Goal: Task Accomplishment & Management: Complete application form

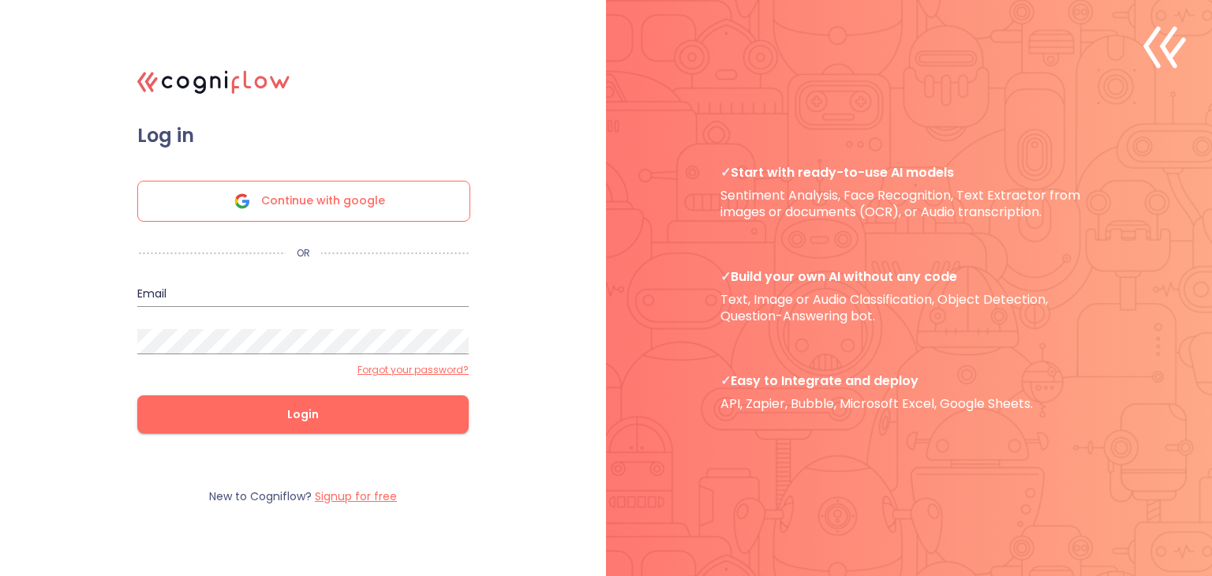
click at [309, 215] on span "Continue with google" at bounding box center [323, 201] width 124 height 39
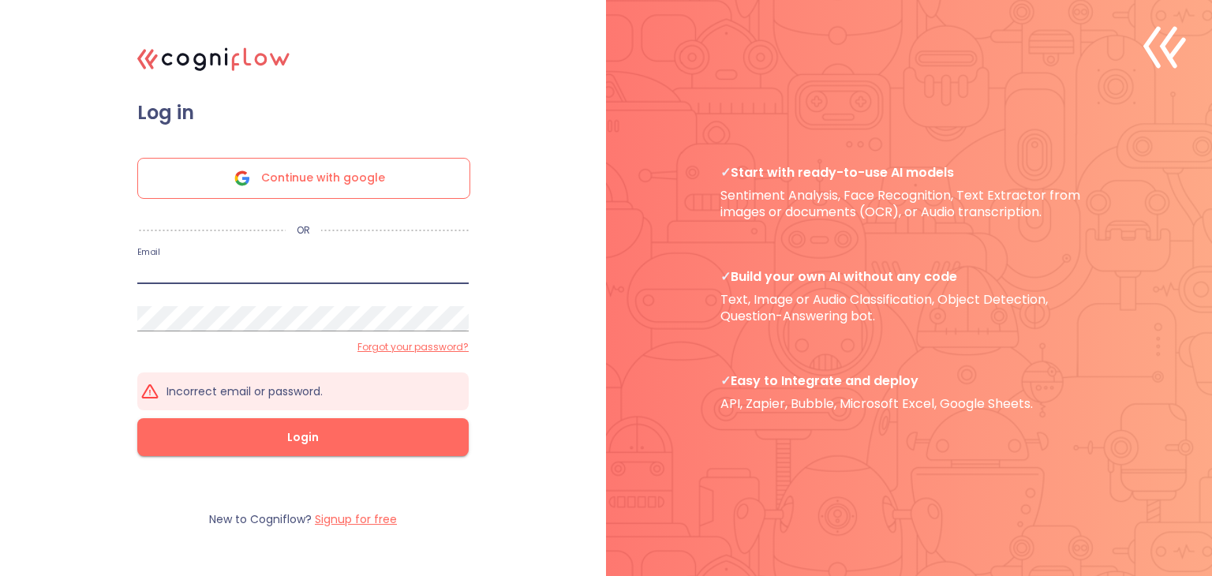
click at [344, 276] on input "email" at bounding box center [302, 271] width 331 height 25
click at [284, 275] on input "email" at bounding box center [302, 271] width 331 height 25
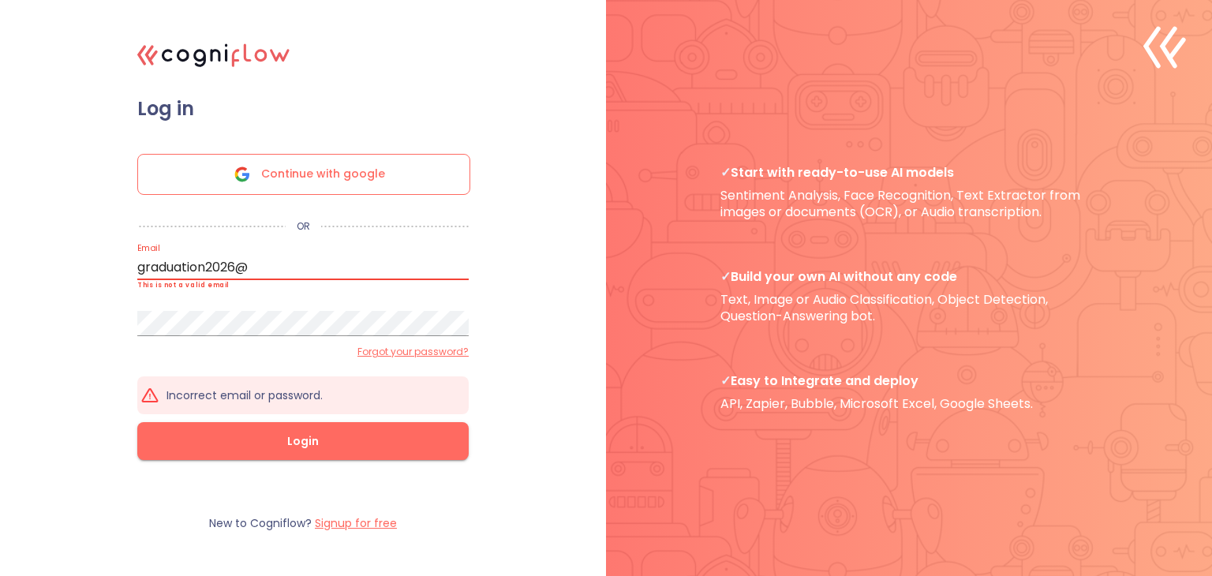
click at [238, 266] on input "graduation2026@" at bounding box center [302, 267] width 331 height 25
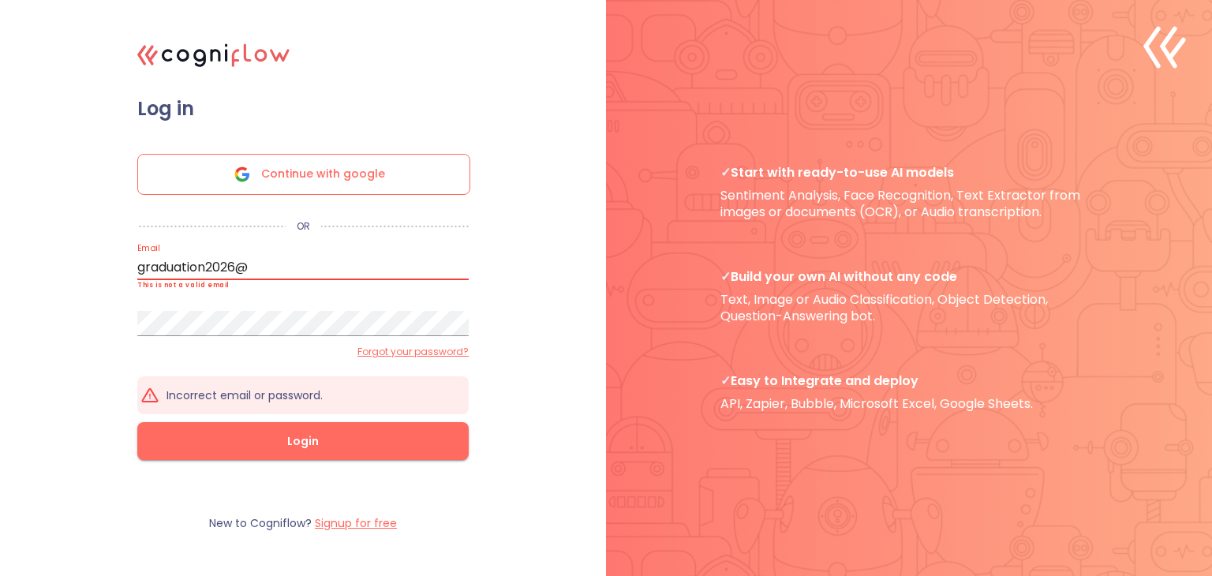
click at [238, 266] on input "graduation2026@" at bounding box center [302, 267] width 331 height 25
click at [249, 272] on input "graduation749@" at bounding box center [302, 267] width 331 height 25
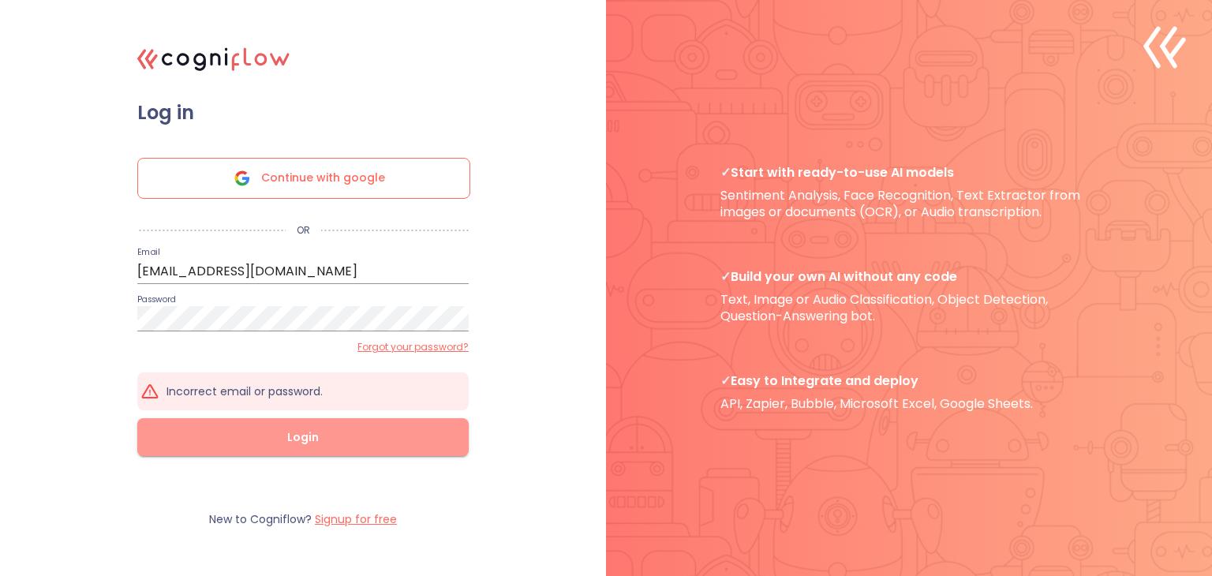
click at [250, 450] on button "Login" at bounding box center [302, 437] width 331 height 38
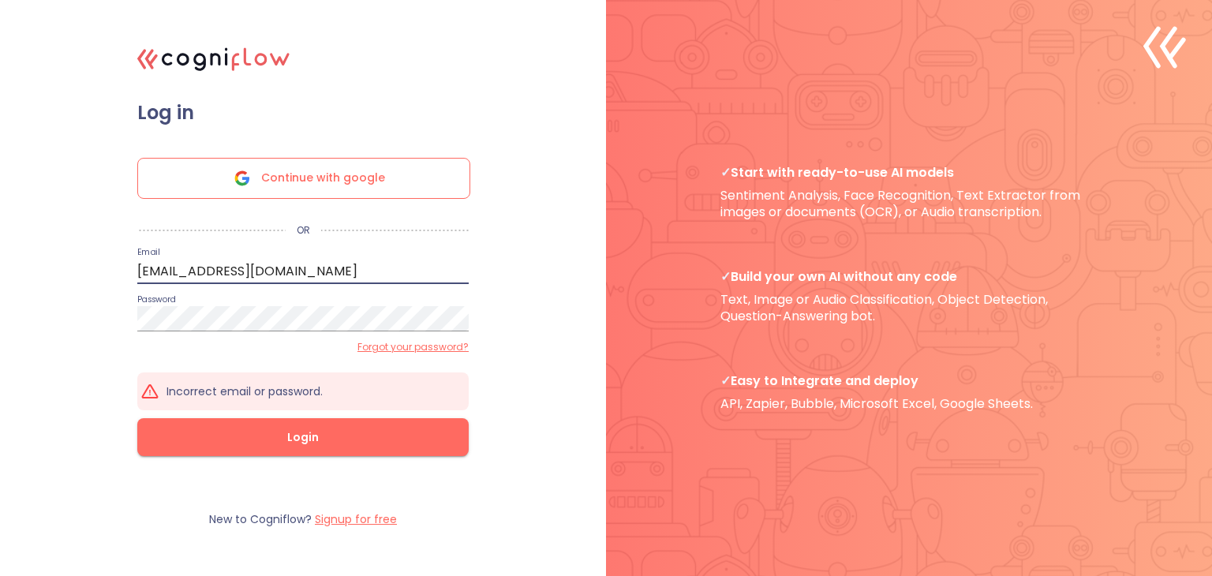
click at [252, 273] on input "[EMAIL_ADDRESS][DOMAIN_NAME]" at bounding box center [302, 271] width 331 height 25
type input "graduation749@email.com"
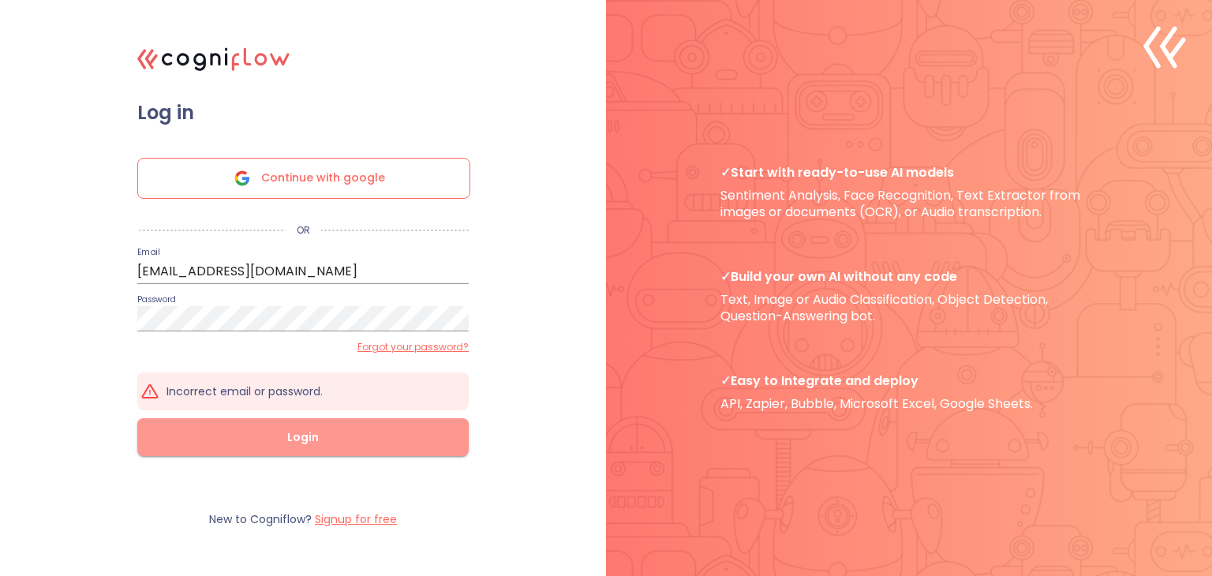
click at [262, 452] on button "Login" at bounding box center [302, 437] width 331 height 38
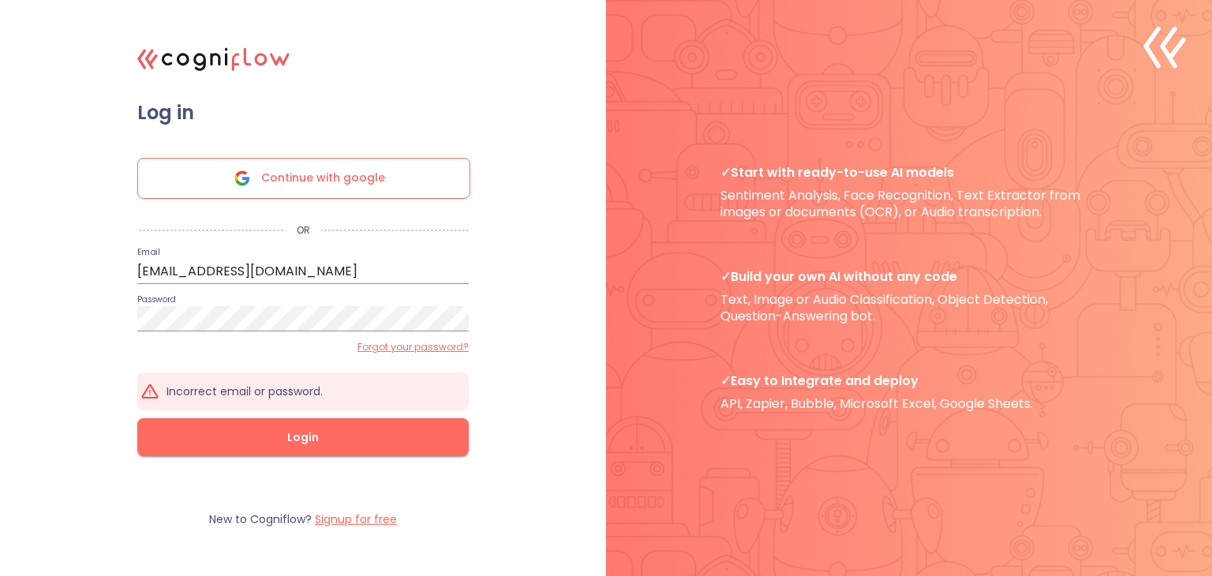
click at [377, 347] on label "Forgot your password?" at bounding box center [413, 347] width 111 height 13
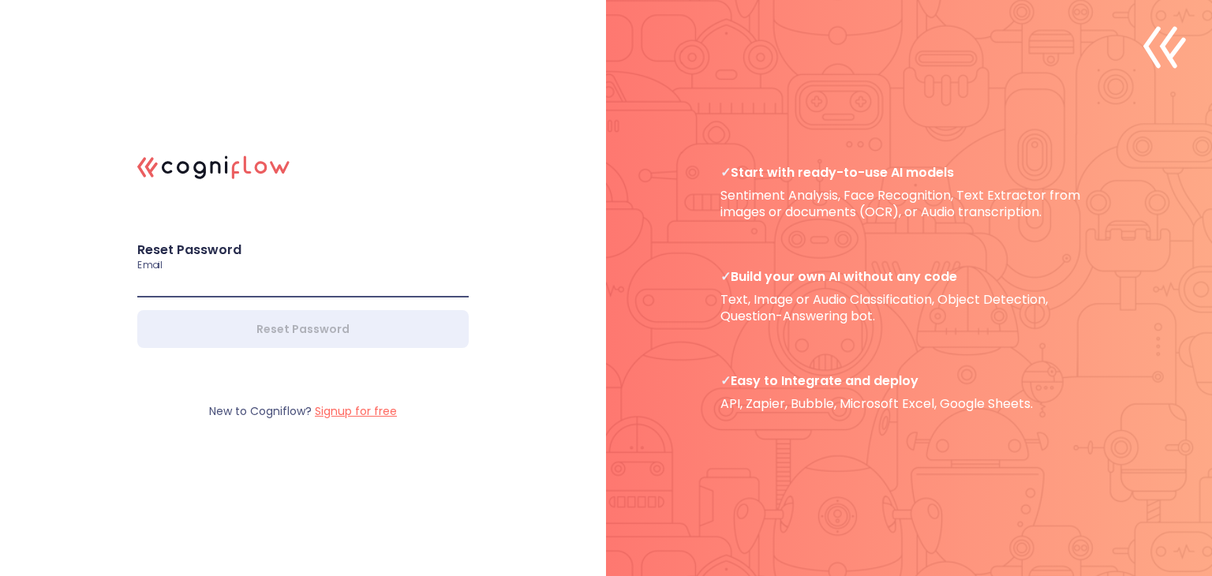
click at [291, 287] on input "email" at bounding box center [302, 284] width 331 height 25
click at [255, 286] on input "[EMAIL_ADDRESS][DOMAIN_NAME]" at bounding box center [302, 284] width 331 height 25
type input "[EMAIL_ADDRESS][DOMAIN_NAME]"
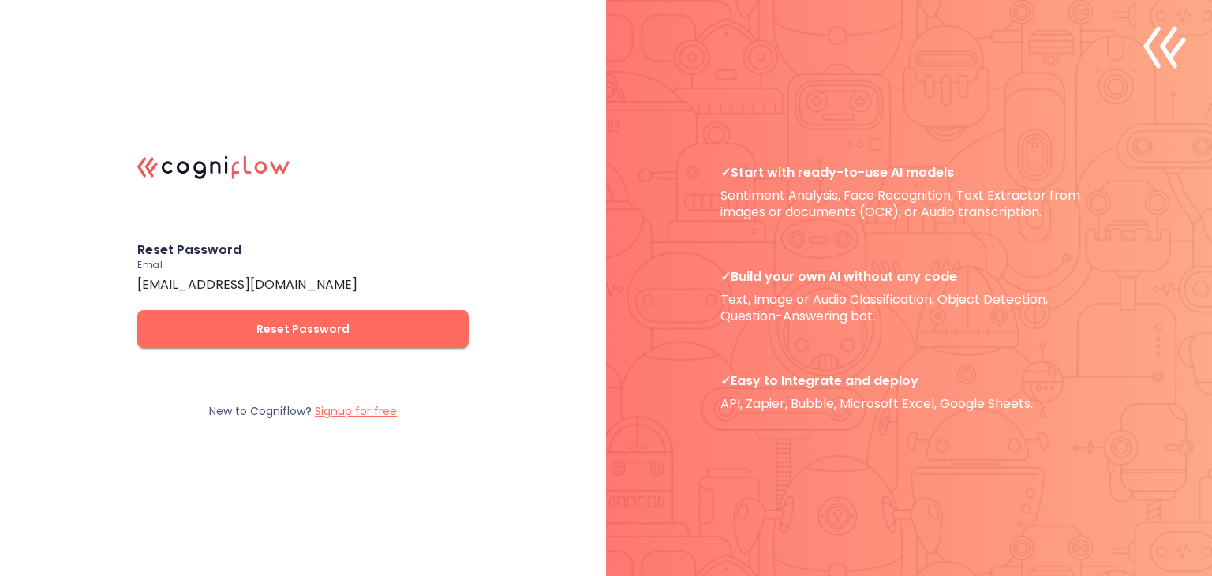
click at [318, 329] on form "Reset Password Email [EMAIL_ADDRESS][DOMAIN_NAME] Reset Password" at bounding box center [303, 294] width 395 height 170
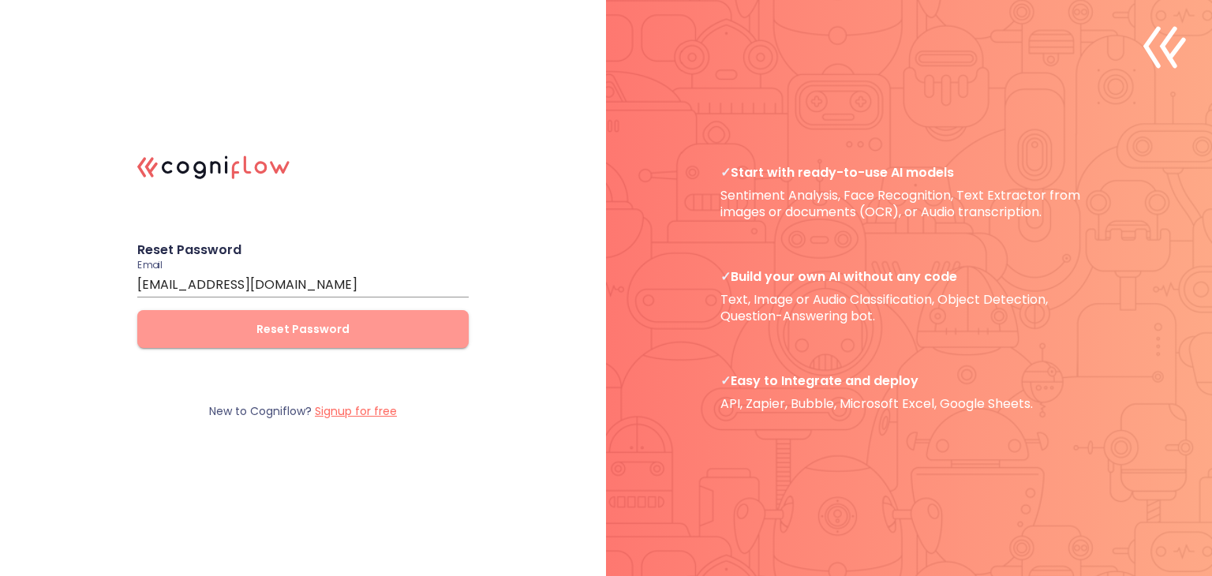
click at [318, 329] on span "Reset Password" at bounding box center [303, 330] width 281 height 20
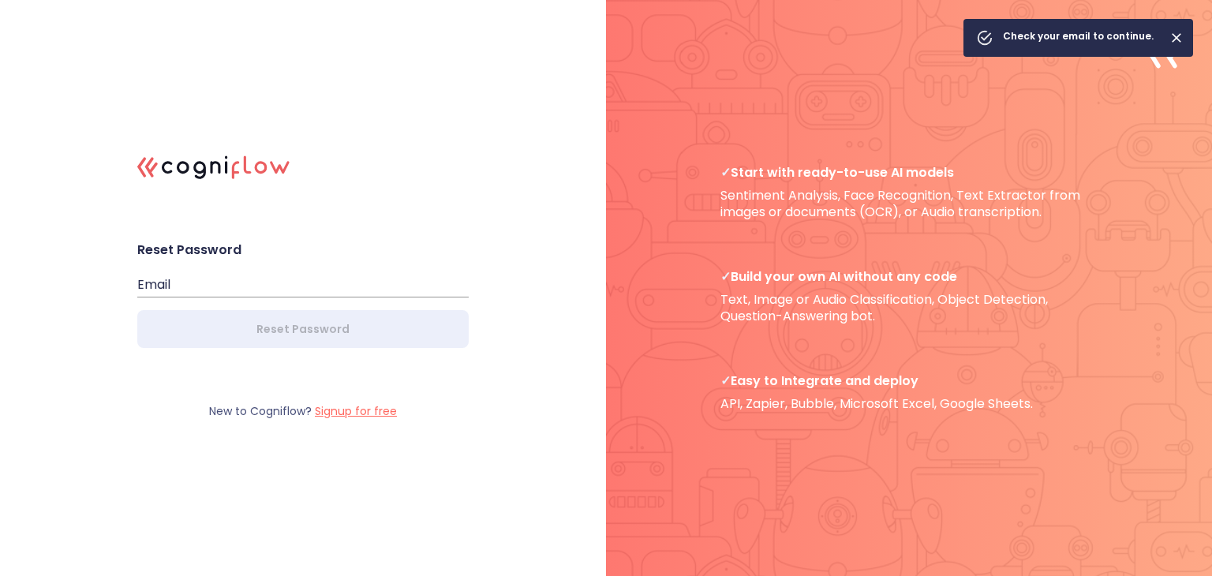
click at [1121, 32] on div "Check your email to continue." at bounding box center [1078, 38] width 151 height 28
click at [345, 289] on input "email" at bounding box center [302, 284] width 331 height 25
type input "[EMAIL_ADDRESS][DOMAIN_NAME]"
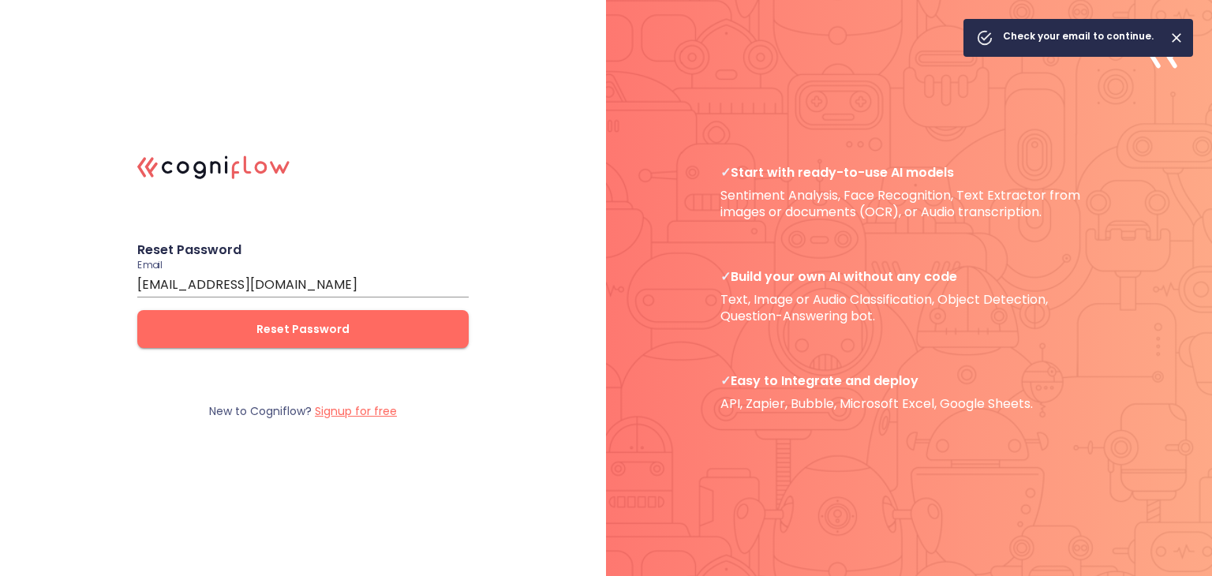
click at [363, 414] on label "Signup for free" at bounding box center [356, 411] width 82 height 16
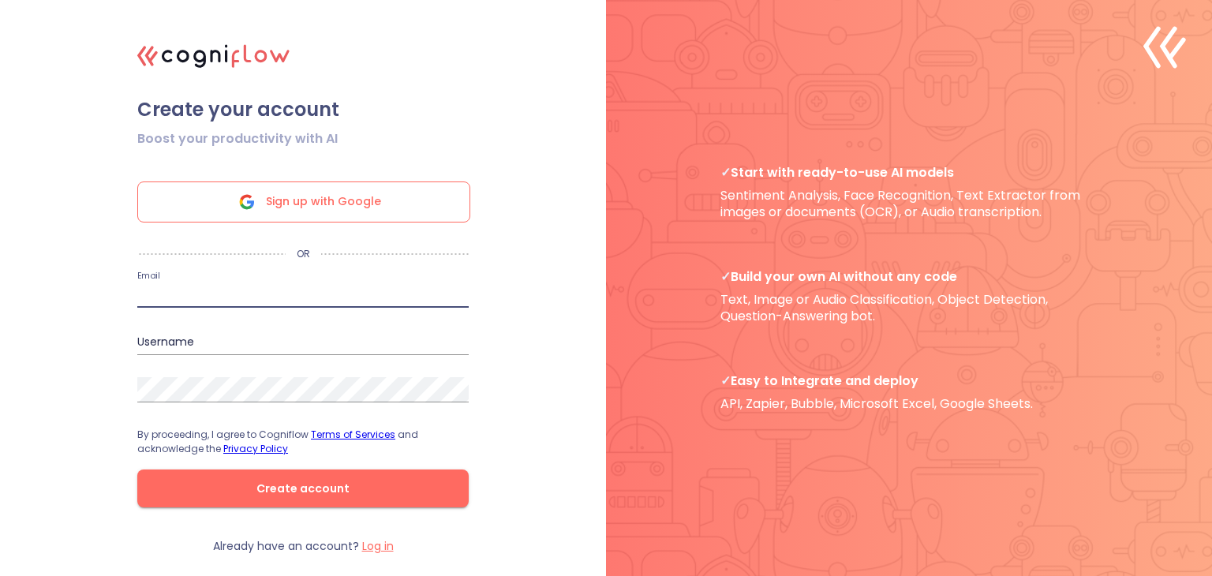
click at [324, 294] on input "email" at bounding box center [302, 295] width 331 height 25
type input "[EMAIL_ADDRESS][DOMAIN_NAME]"
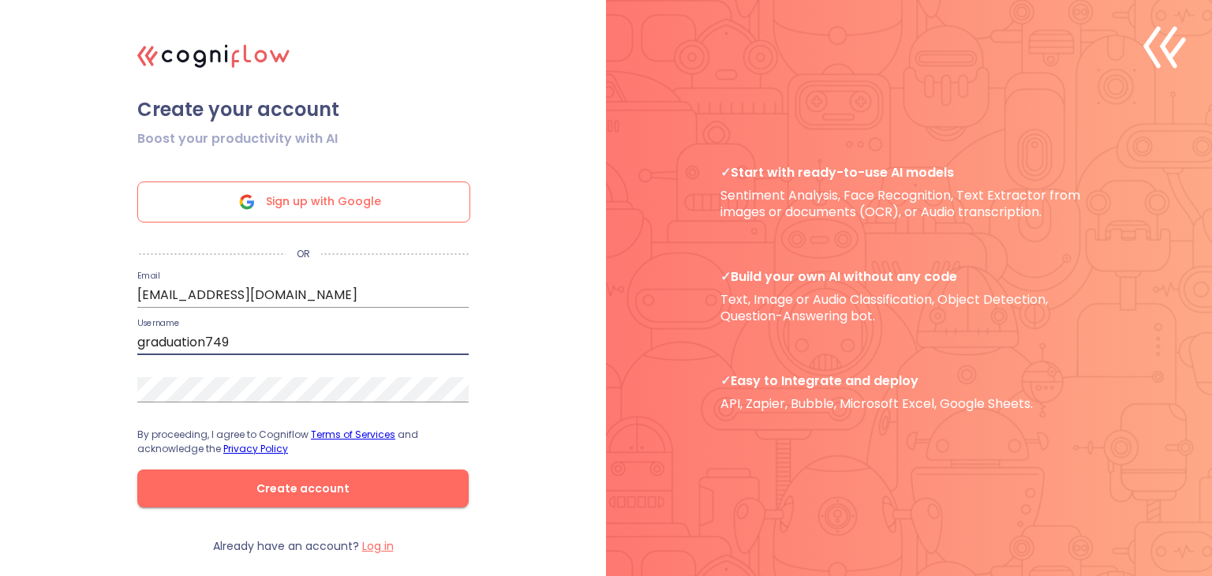
click at [253, 340] on input "graduation749" at bounding box center [302, 342] width 331 height 25
click at [243, 342] on input "graduation749" at bounding box center [302, 342] width 331 height 25
click at [174, 335] on input "danyh" at bounding box center [302, 342] width 331 height 25
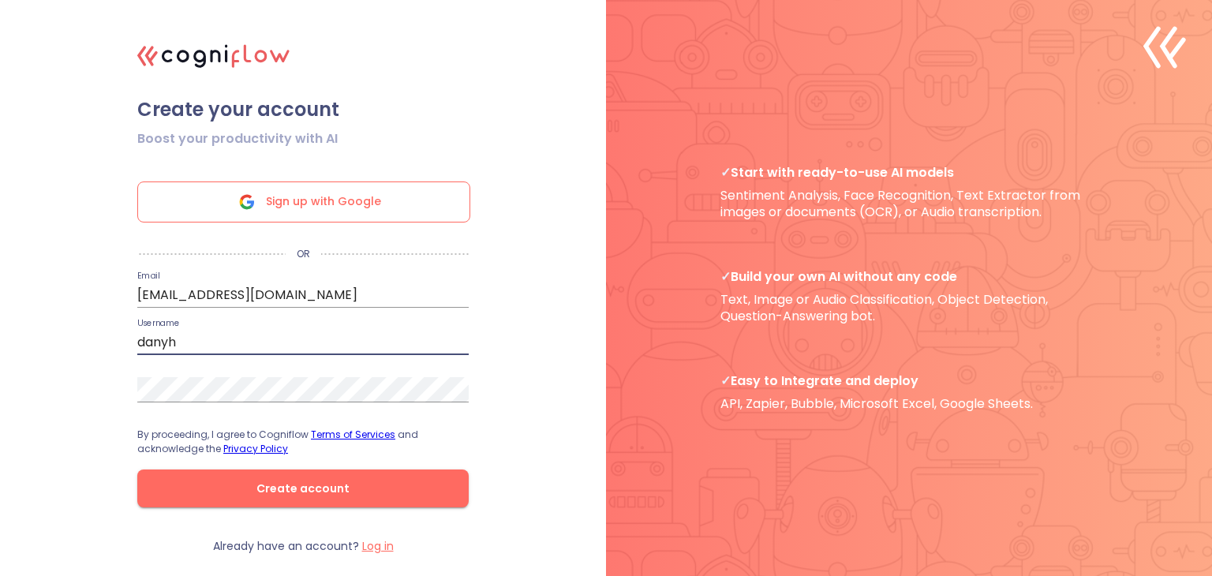
click at [174, 335] on input "danyh" at bounding box center [302, 342] width 331 height 25
click at [176, 336] on input "studen" at bounding box center [302, 342] width 331 height 25
type input "danyh"
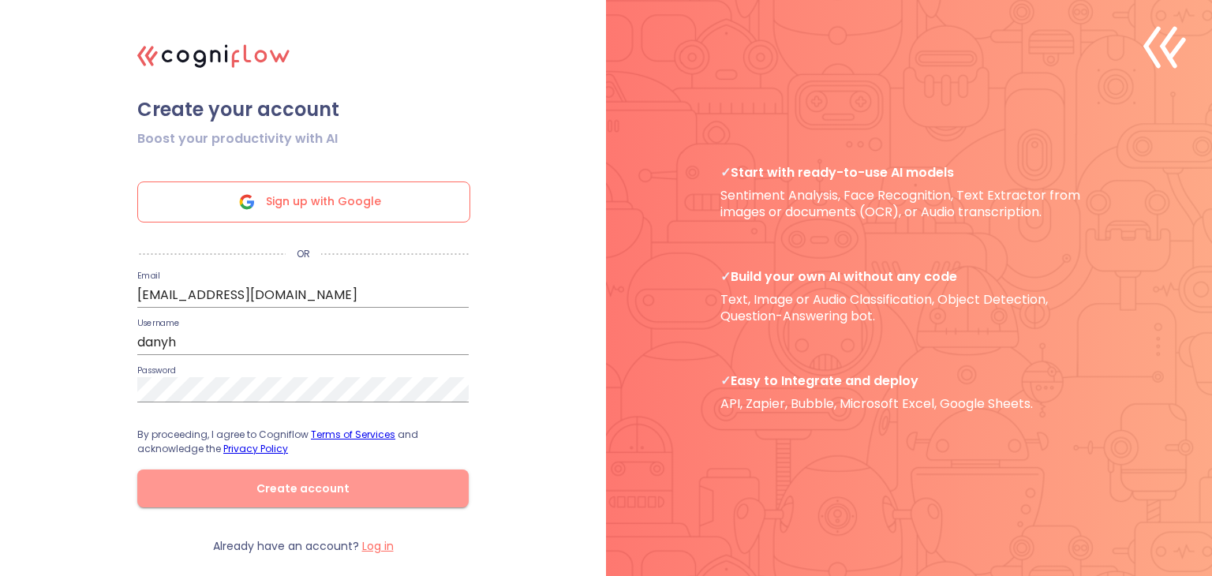
click at [170, 489] on span "Create account" at bounding box center [303, 489] width 281 height 20
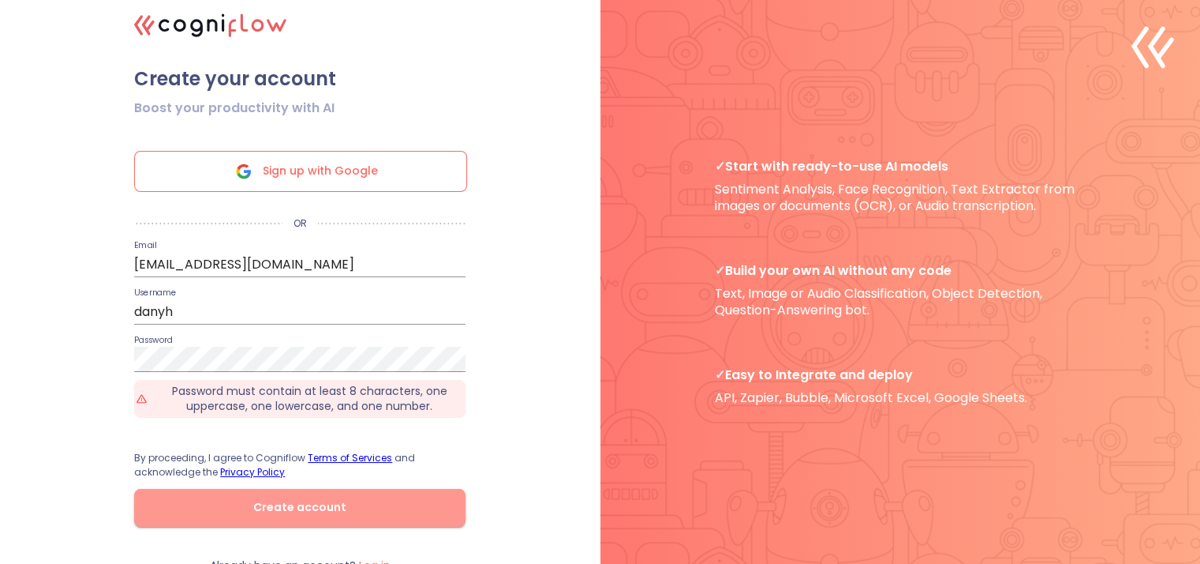
click at [235, 505] on span "Create account" at bounding box center [299, 507] width 281 height 20
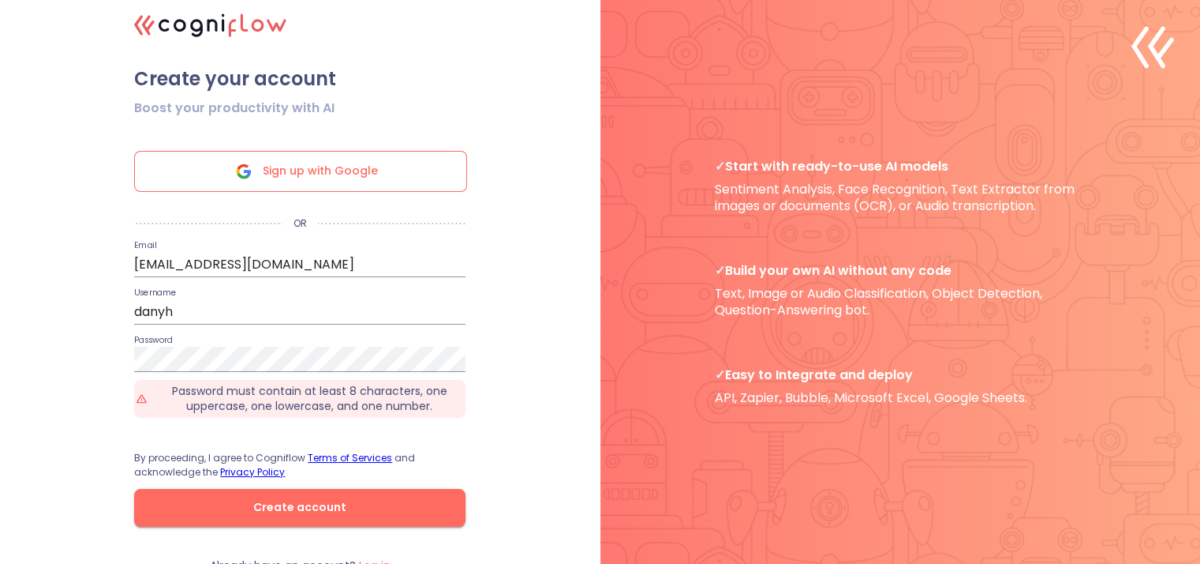
click at [87, 437] on div ".cls-1{fill:#141624;}.cls-2{fill:#eb5e60;}.cls-3{fill:none;stroke:#eb5e60;strok…" at bounding box center [600, 282] width 1200 height 564
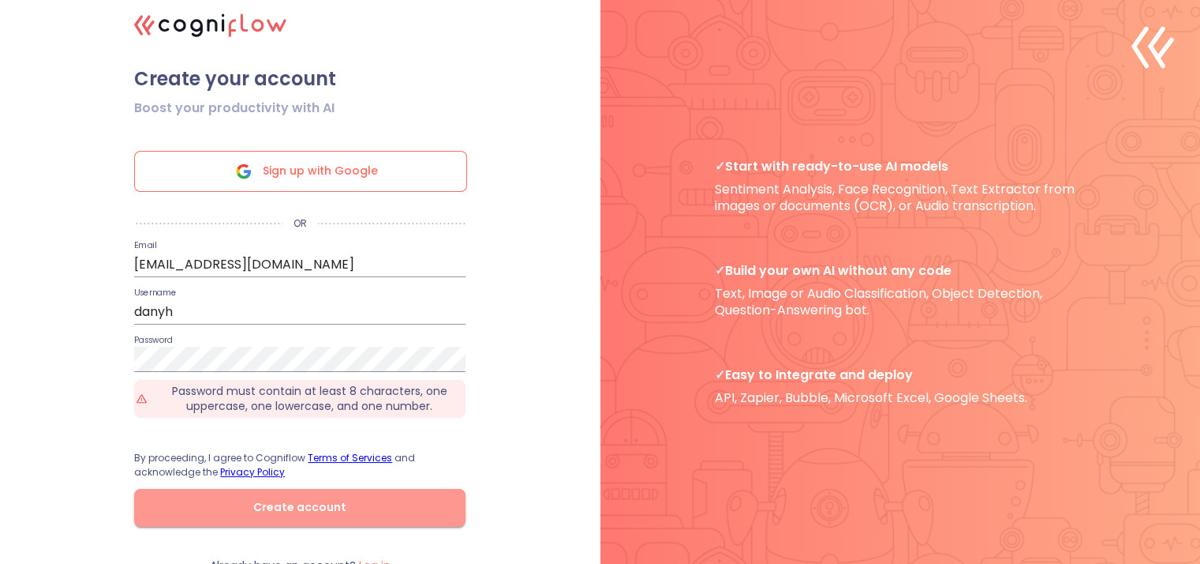
click at [275, 517] on span "Create account" at bounding box center [299, 507] width 281 height 20
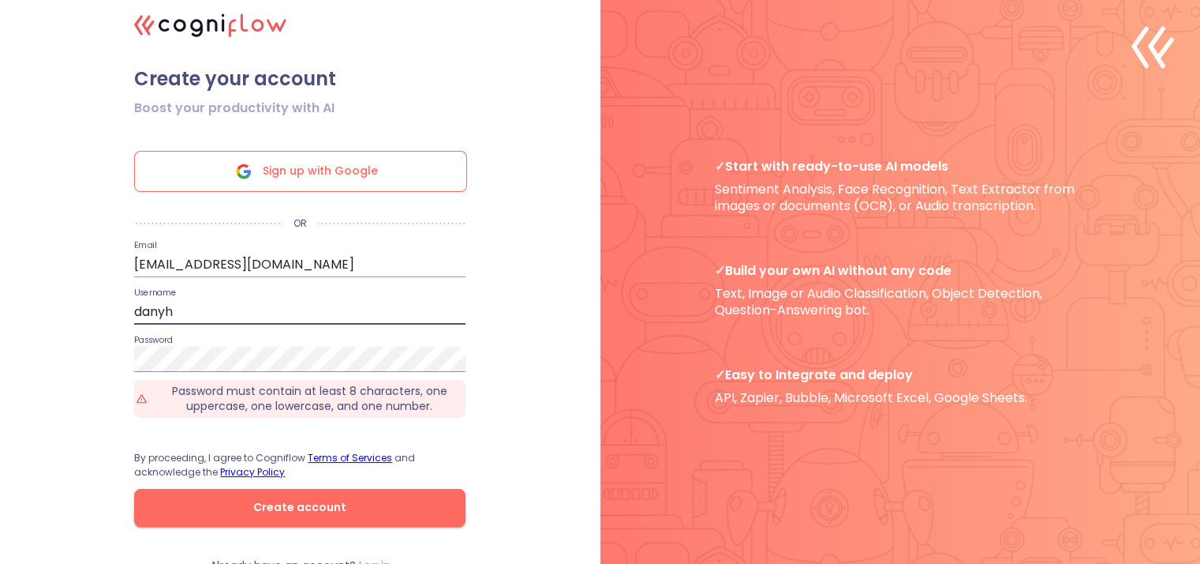
click at [256, 324] on input "danyh" at bounding box center [299, 311] width 331 height 25
click at [303, 175] on span "Sign up with Google" at bounding box center [320, 171] width 115 height 39
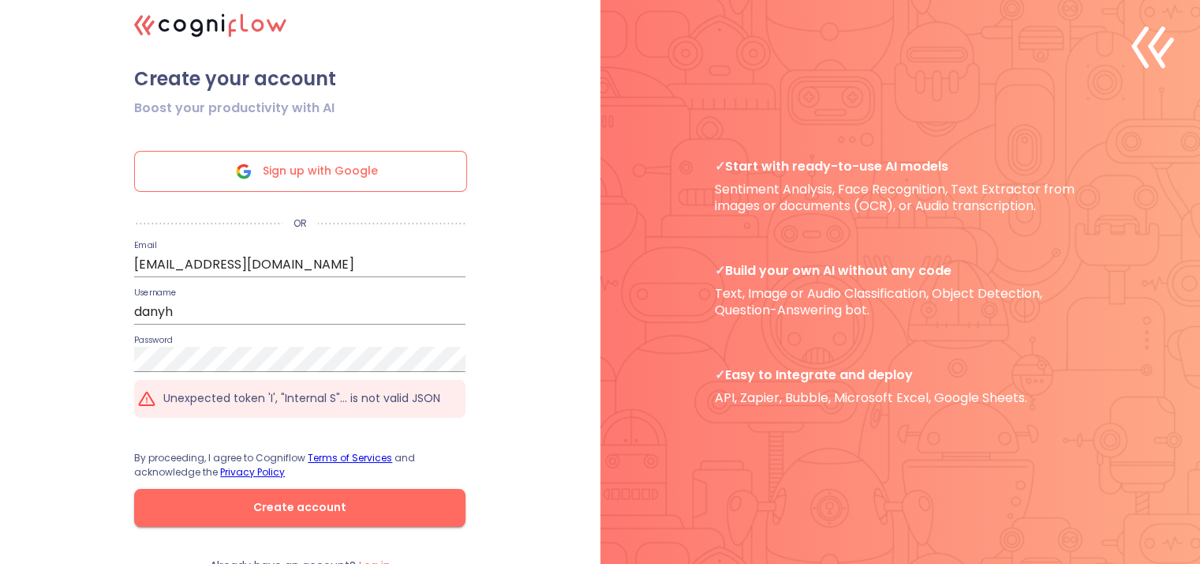
click at [269, 517] on span "Create account" at bounding box center [299, 507] width 281 height 20
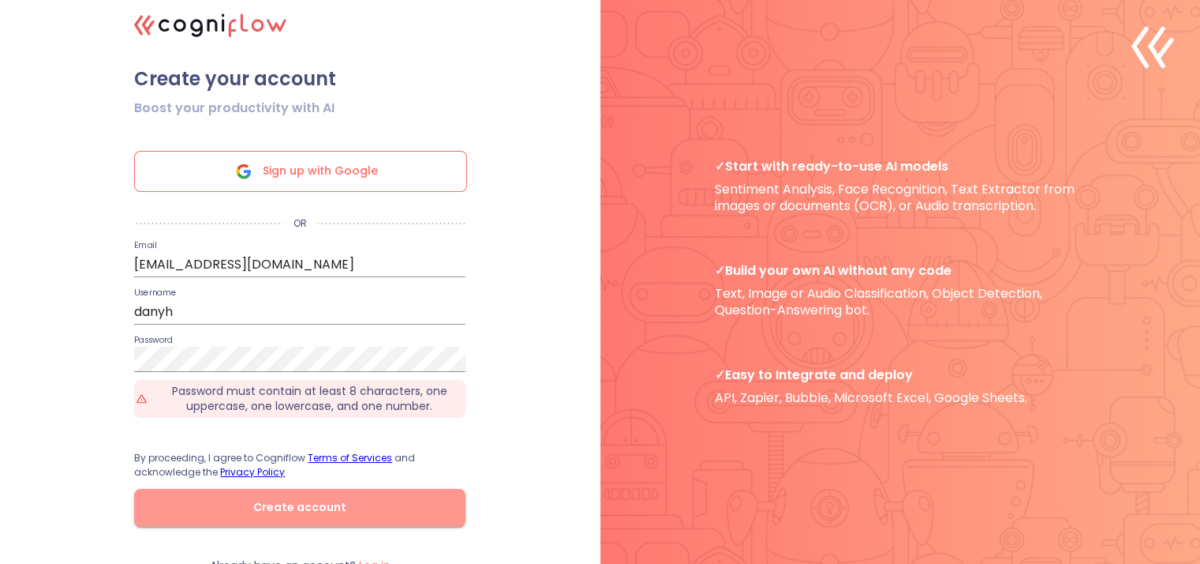
click at [269, 517] on span "Create account" at bounding box center [299, 507] width 281 height 20
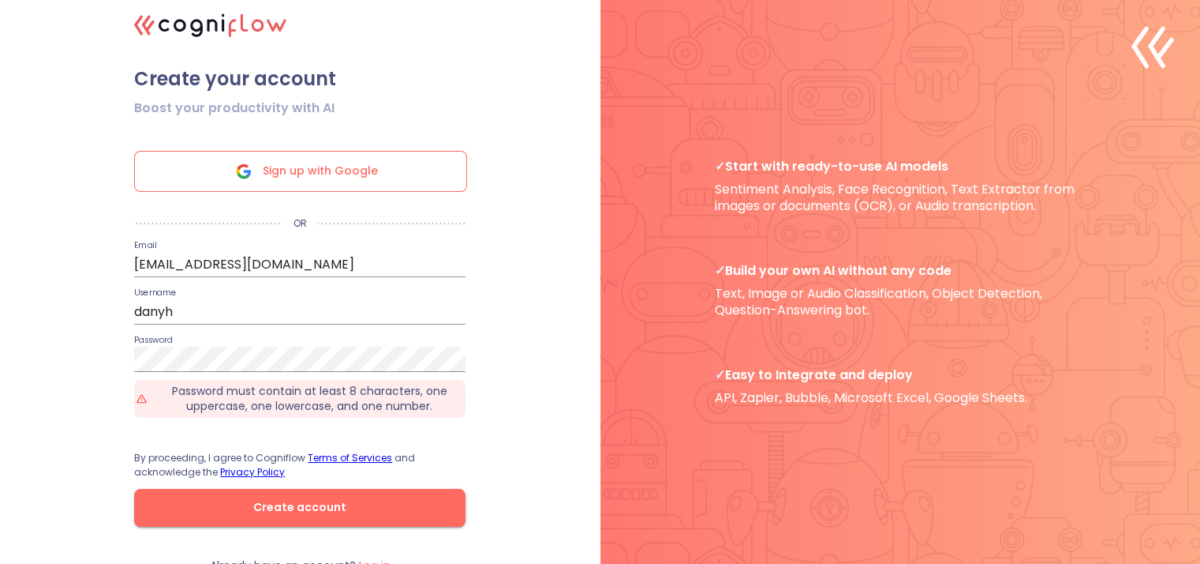
click at [121, 509] on form "Boost your productivity with AI Sign up with Google OR Email graduation749@gmai…" at bounding box center [300, 324] width 395 height 467
click at [345, 266] on input "[EMAIL_ADDRESS][DOMAIN_NAME]" at bounding box center [299, 264] width 331 height 25
type input "[EMAIL_ADDRESS][DOMAIN_NAME]"
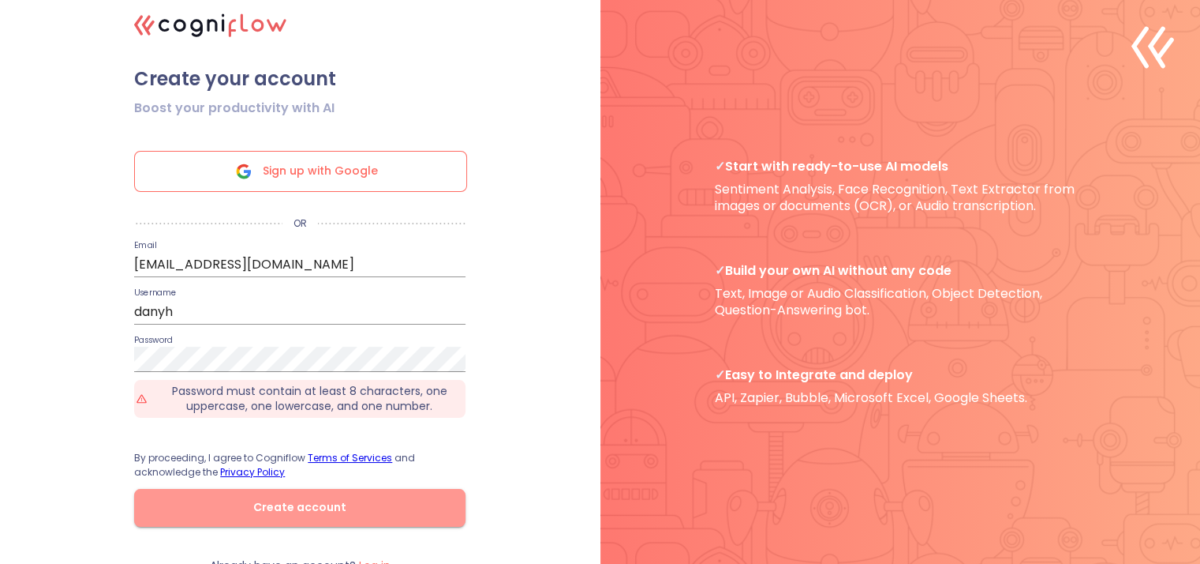
click at [253, 503] on span "Create account" at bounding box center [299, 507] width 281 height 20
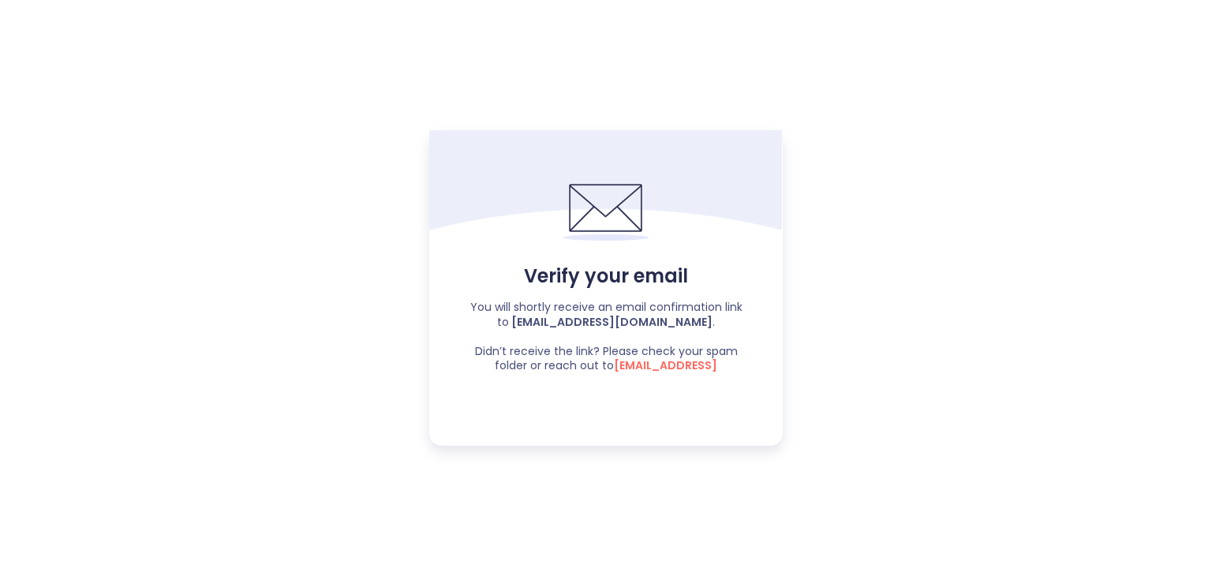
click at [599, 324] on b "[EMAIL_ADDRESS][DOMAIN_NAME]" at bounding box center [611, 322] width 204 height 16
click at [641, 365] on span "support@cogniflow.ai" at bounding box center [665, 366] width 103 height 16
click at [661, 365] on span "support@cogniflow.ai" at bounding box center [665, 366] width 103 height 16
drag, startPoint x: 661, startPoint y: 365, endPoint x: 621, endPoint y: 361, distance: 39.7
click at [621, 361] on span "support@cogniflow.ai" at bounding box center [665, 366] width 103 height 16
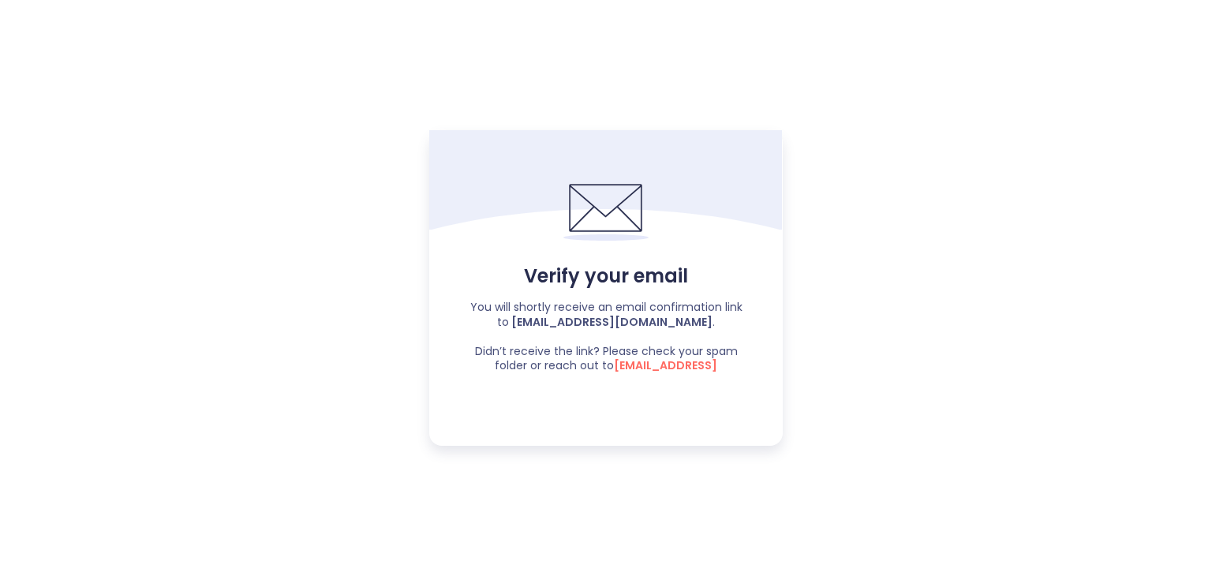
click at [621, 361] on span "support@cogniflow.ai" at bounding box center [665, 366] width 103 height 16
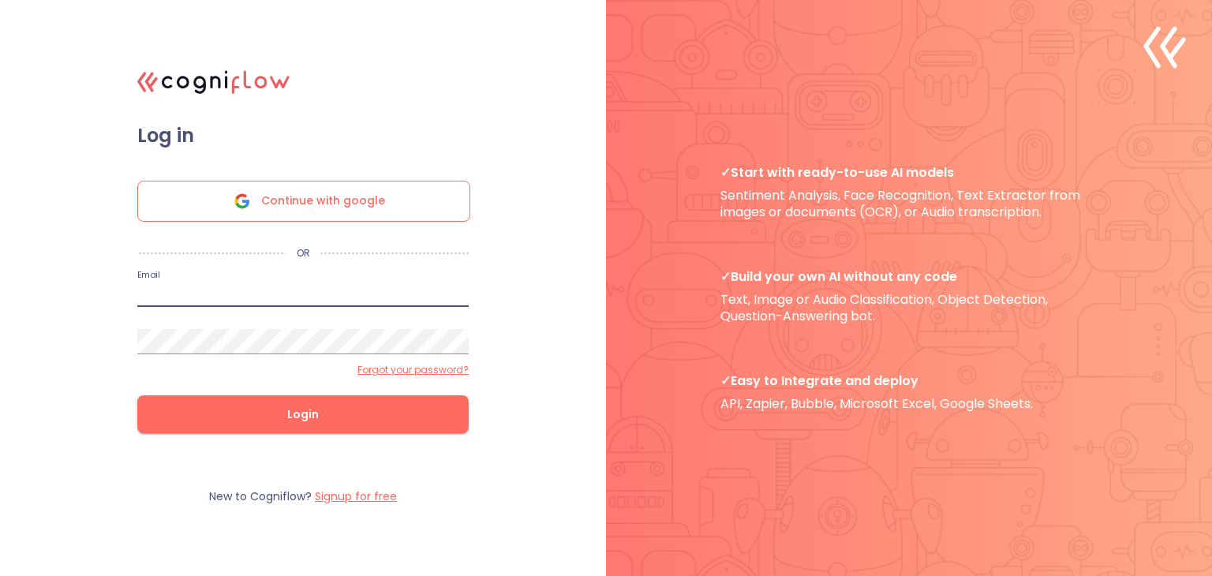
click at [332, 294] on input "email" at bounding box center [302, 294] width 331 height 25
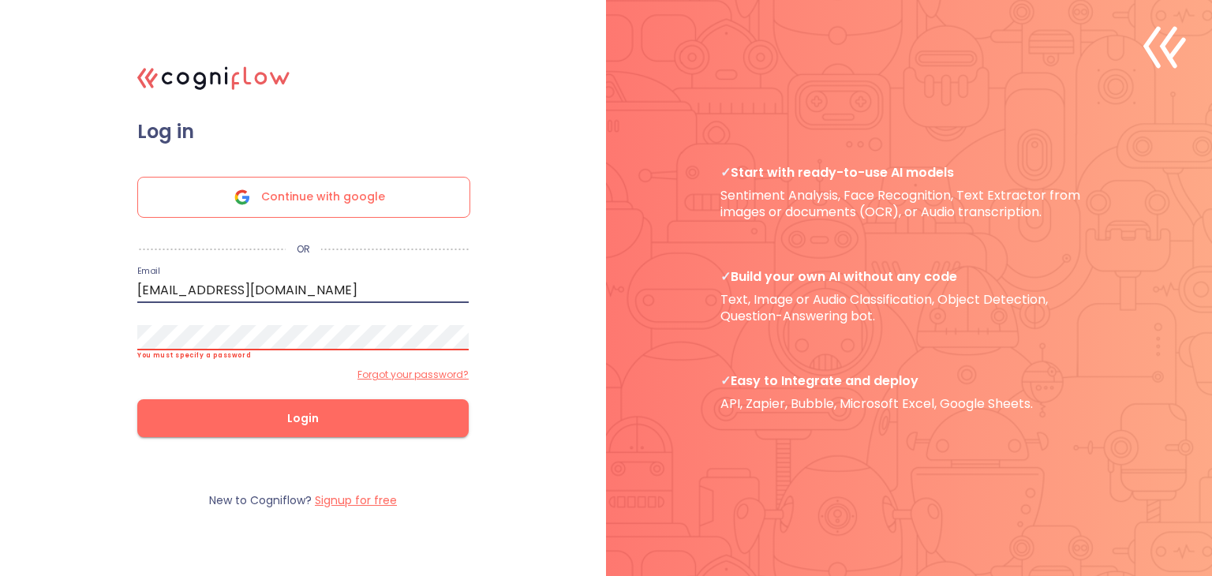
click at [319, 294] on input "[EMAIL_ADDRESS][DOMAIN_NAME]" at bounding box center [302, 290] width 331 height 25
type input "[EMAIL_ADDRESS][DOMAIN_NAME]"
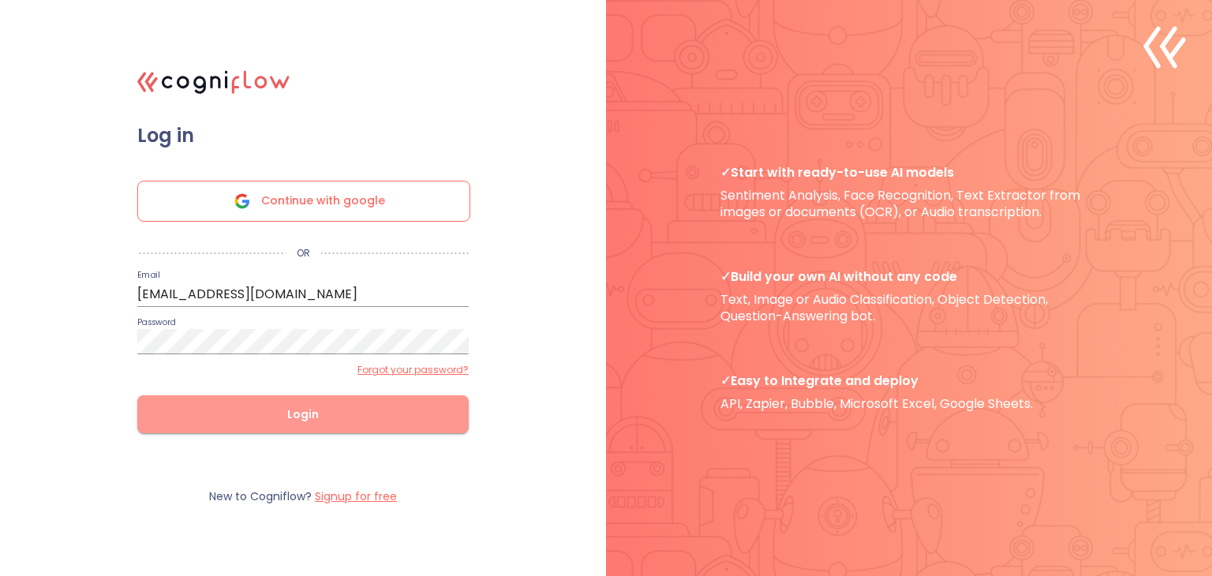
click at [196, 407] on span "Login" at bounding box center [303, 415] width 281 height 20
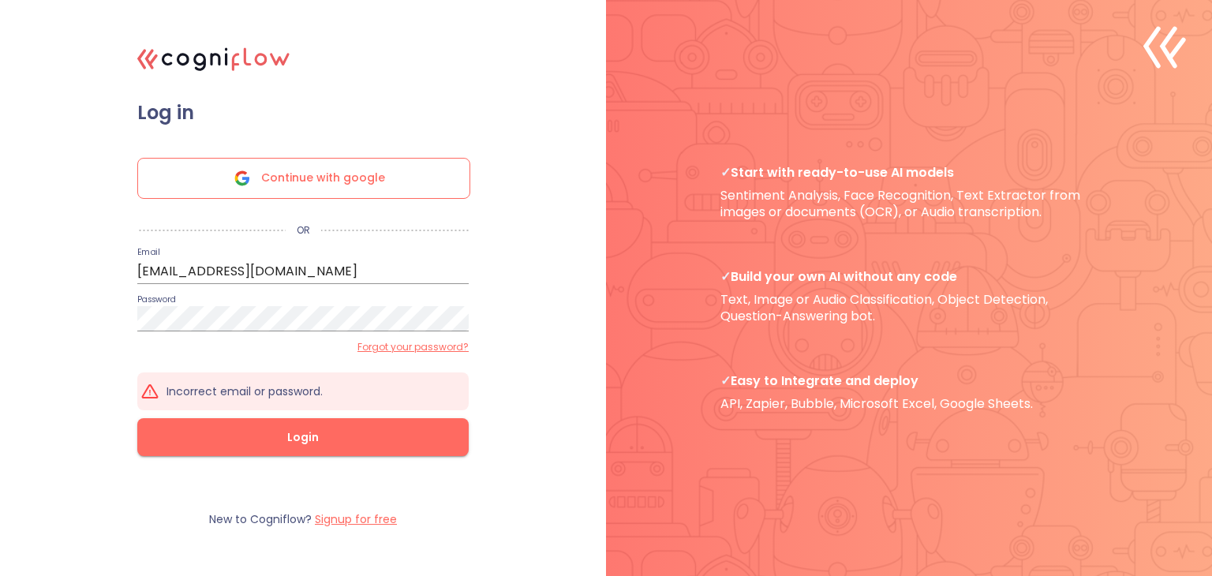
click at [369, 346] on label "Forgot your password?" at bounding box center [413, 347] width 111 height 13
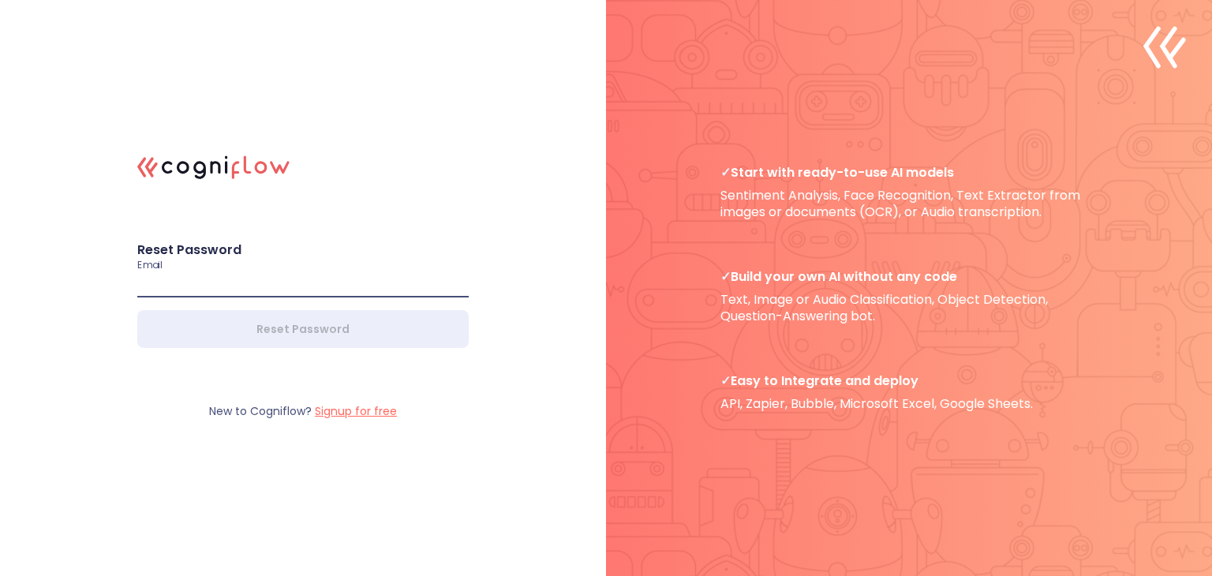
click at [256, 289] on input "email" at bounding box center [302, 284] width 331 height 25
type input "[EMAIL_ADDRESS][DOMAIN_NAME]"
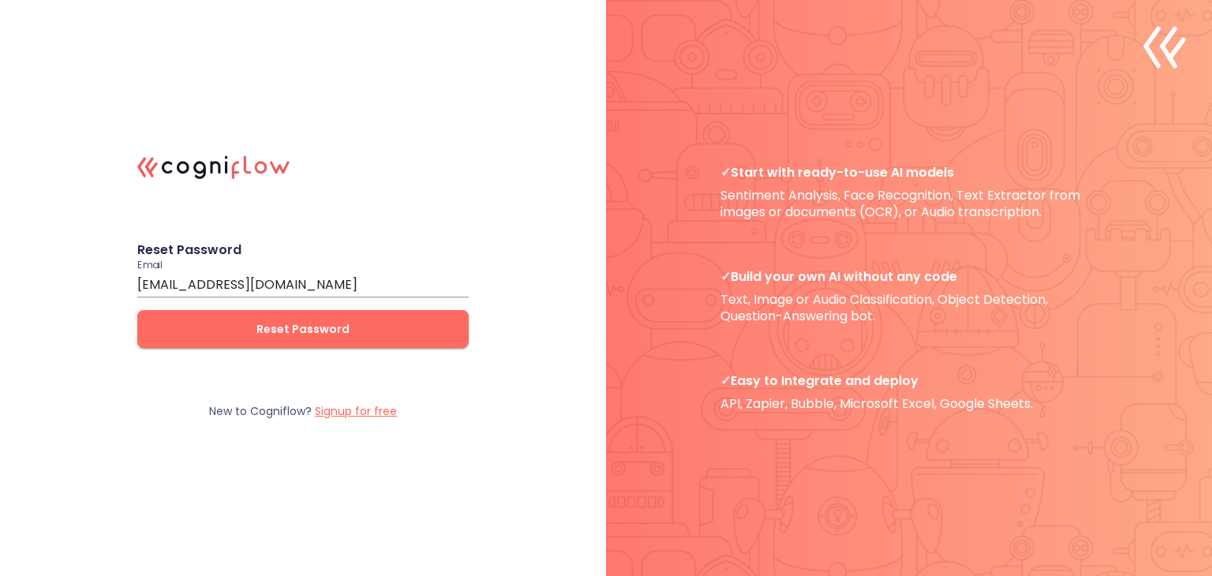
click at [320, 328] on form "Reset Password Email [EMAIL_ADDRESS][DOMAIN_NAME] Reset Password" at bounding box center [303, 294] width 395 height 170
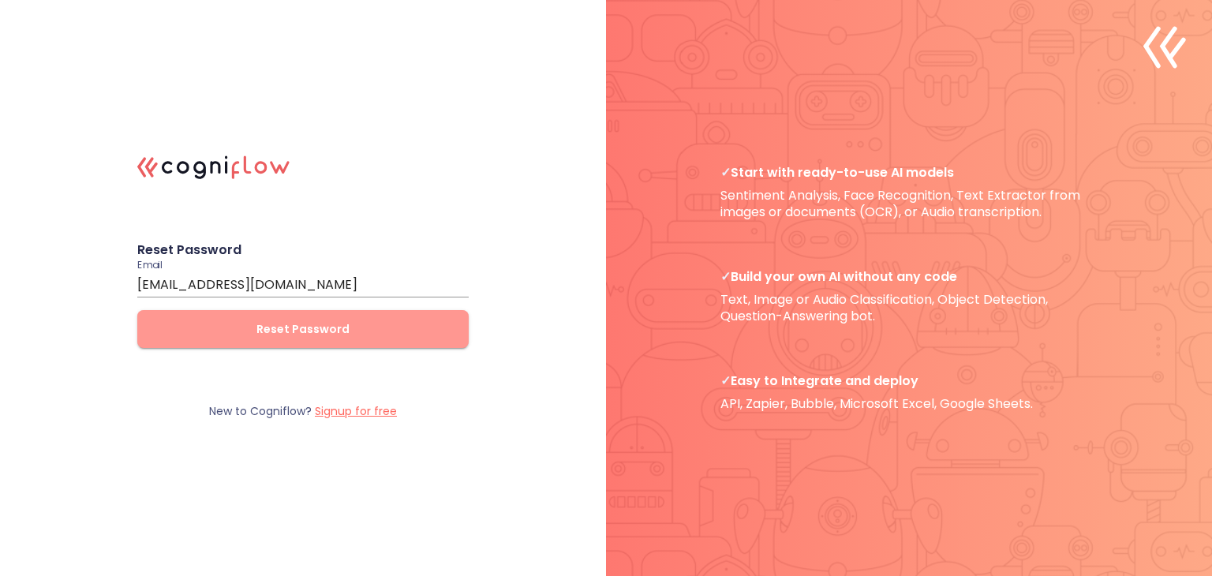
click at [320, 328] on span "Reset Password" at bounding box center [303, 330] width 281 height 20
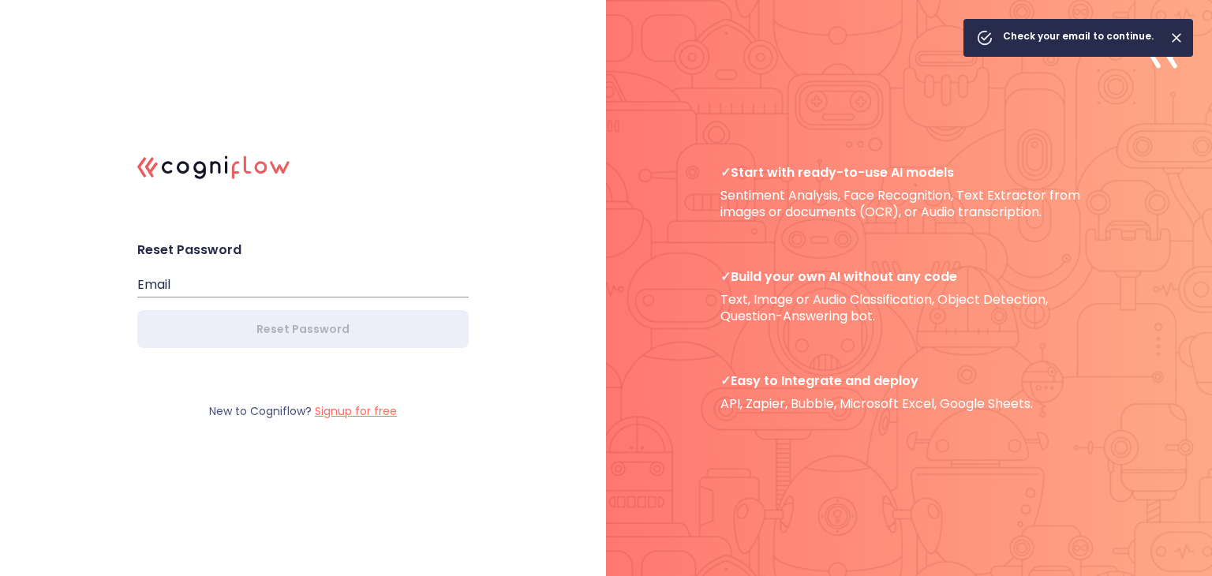
click at [1118, 45] on div "Check your email to continue." at bounding box center [1078, 38] width 151 height 28
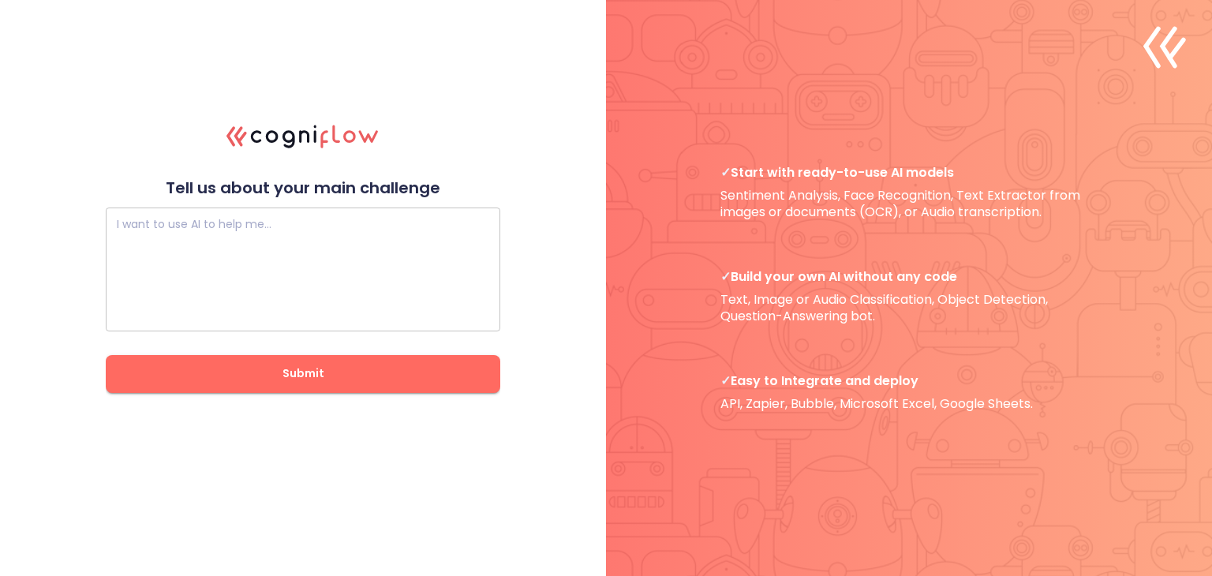
click at [434, 249] on textarea at bounding box center [303, 269] width 373 height 95
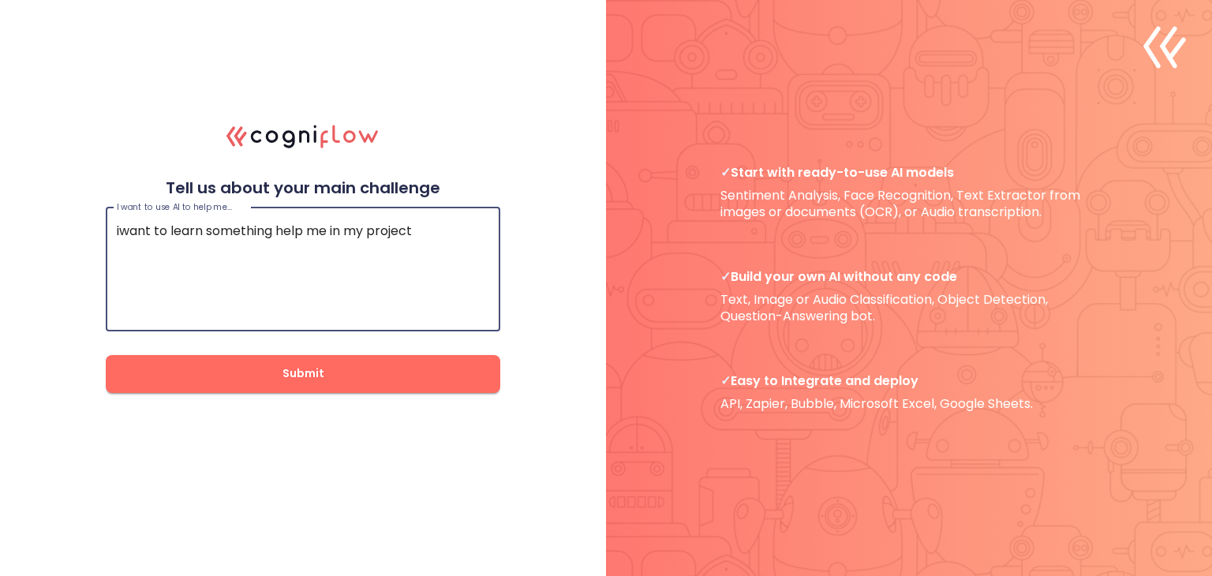
type textarea "iwant to learn something help me in my project"
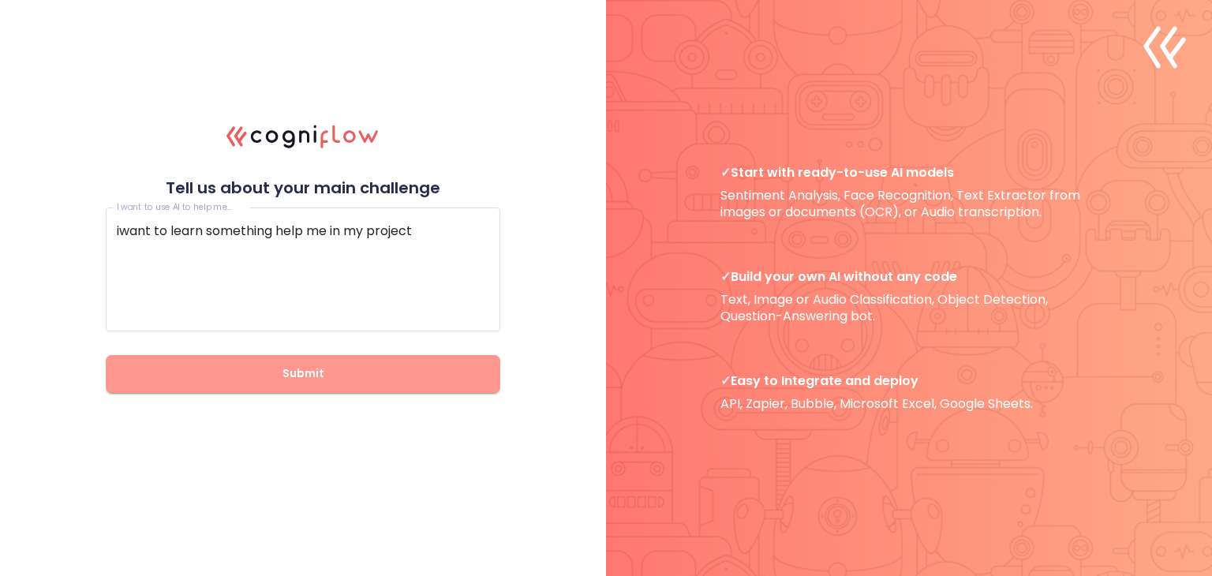
click at [373, 380] on span "Submit" at bounding box center [303, 374] width 344 height 20
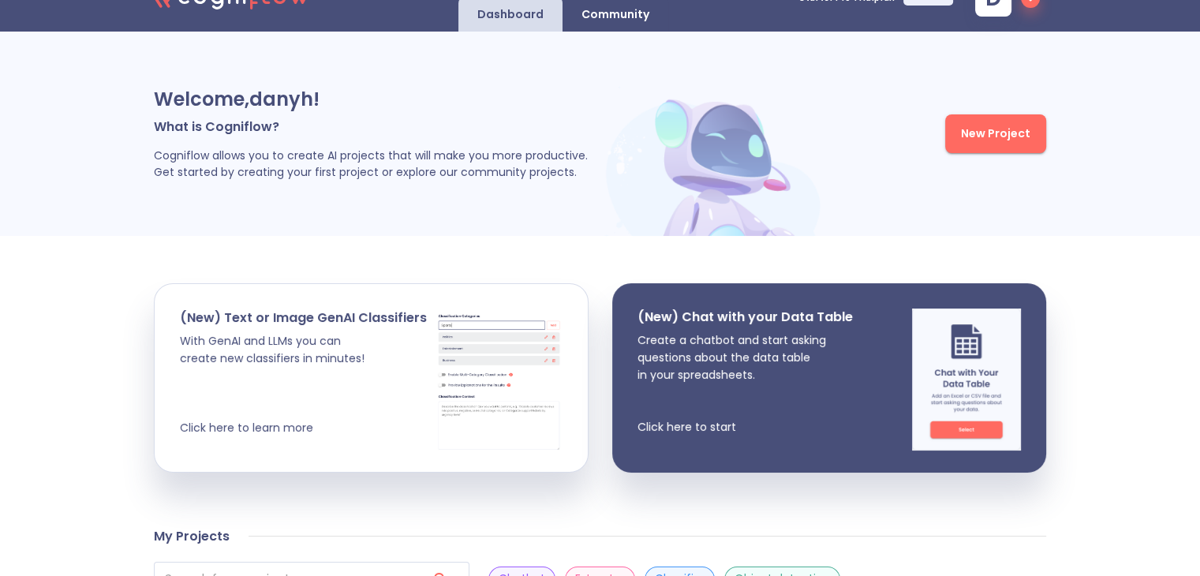
scroll to position [16, 0]
